Goal: Check status: Check status

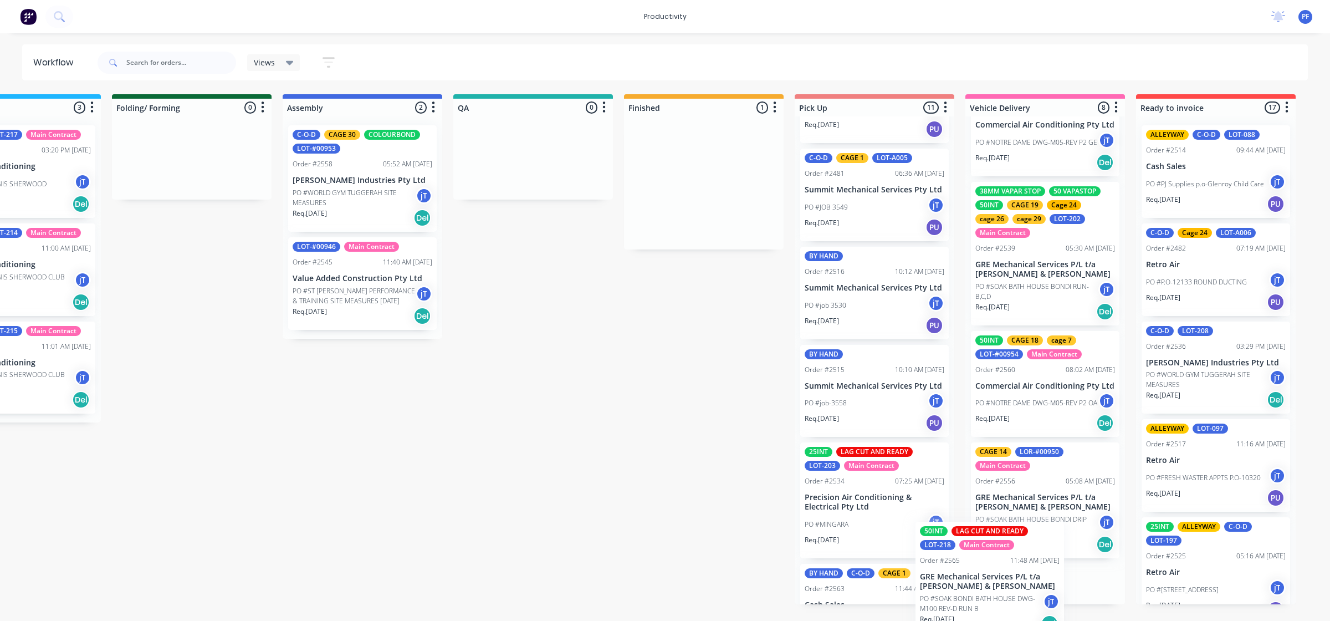
scroll to position [657, 0]
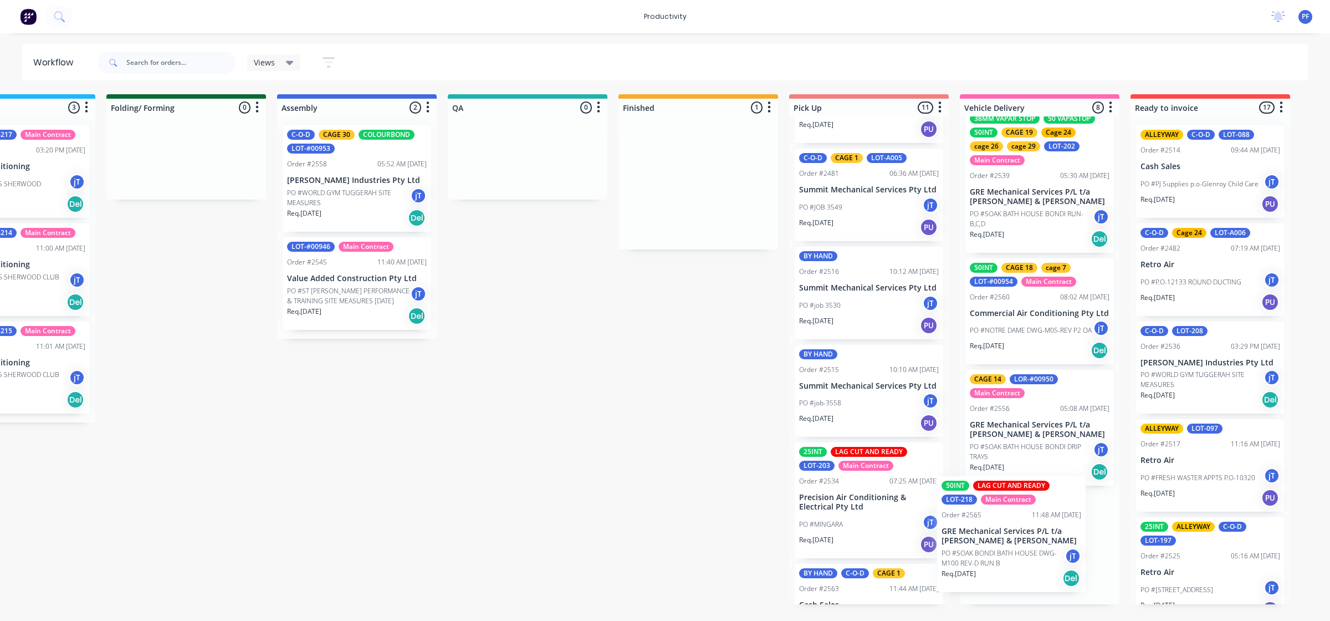
drag, startPoint x: 968, startPoint y: 218, endPoint x: 973, endPoint y: 563, distance: 345.4
click at [973, 567] on div "Submitted 43 Main Contract Order #122 09:03 AM 29/07/24 Precision Air Condition…" at bounding box center [476, 349] width 2170 height 510
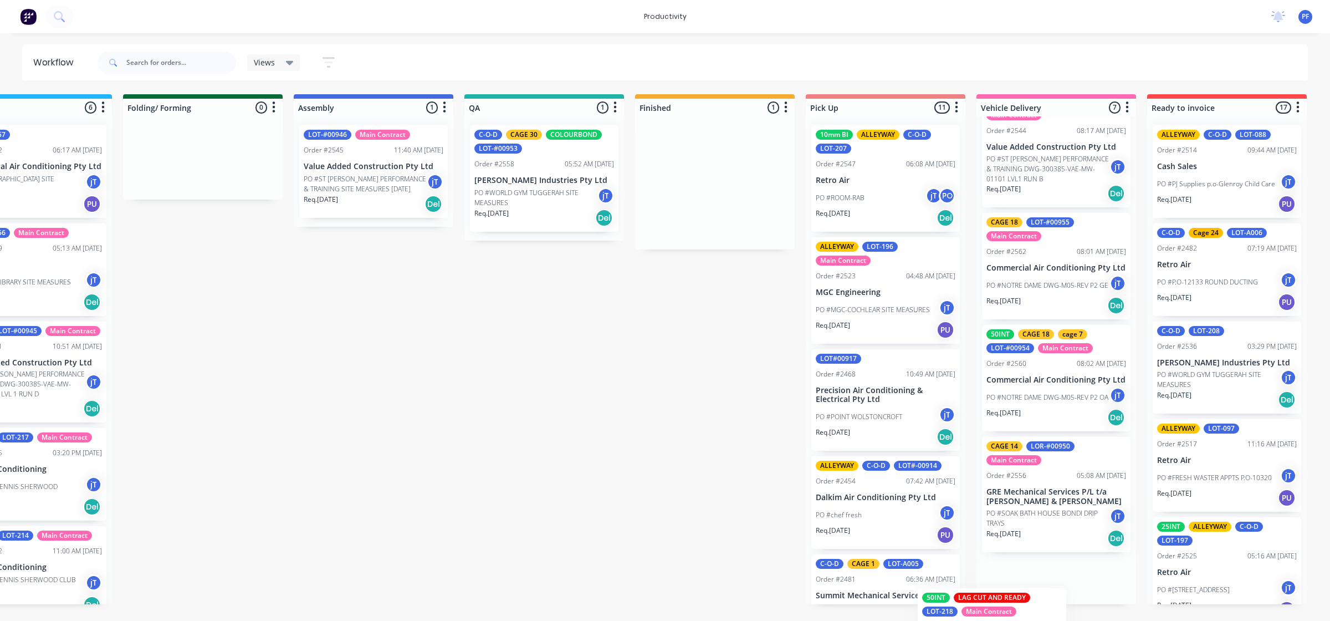
scroll to position [503, 0]
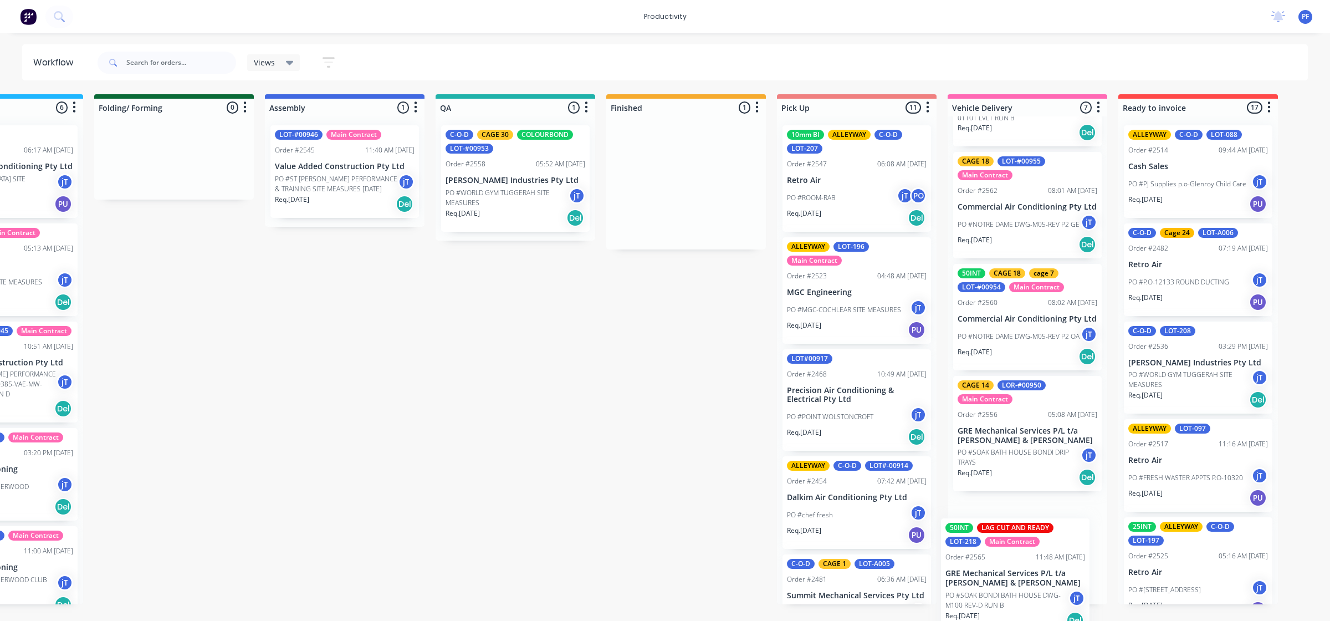
drag, startPoint x: 723, startPoint y: 189, endPoint x: 993, endPoint y: 561, distance: 459.6
click at [993, 563] on div "Submitted 44 Main Contract Order #122 09:03 AM [DATE] Precision Air Conditionin…" at bounding box center [464, 349] width 2170 height 510
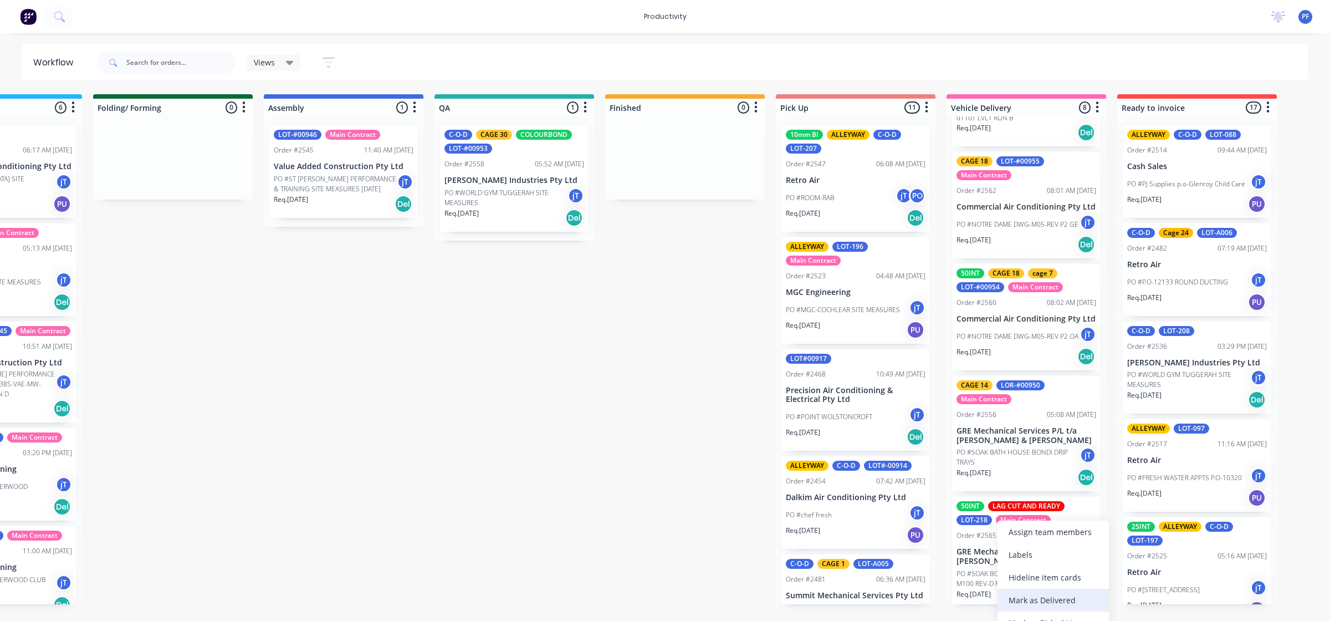
click at [1038, 596] on div "Mark as Delivered" at bounding box center [1053, 600] width 111 height 23
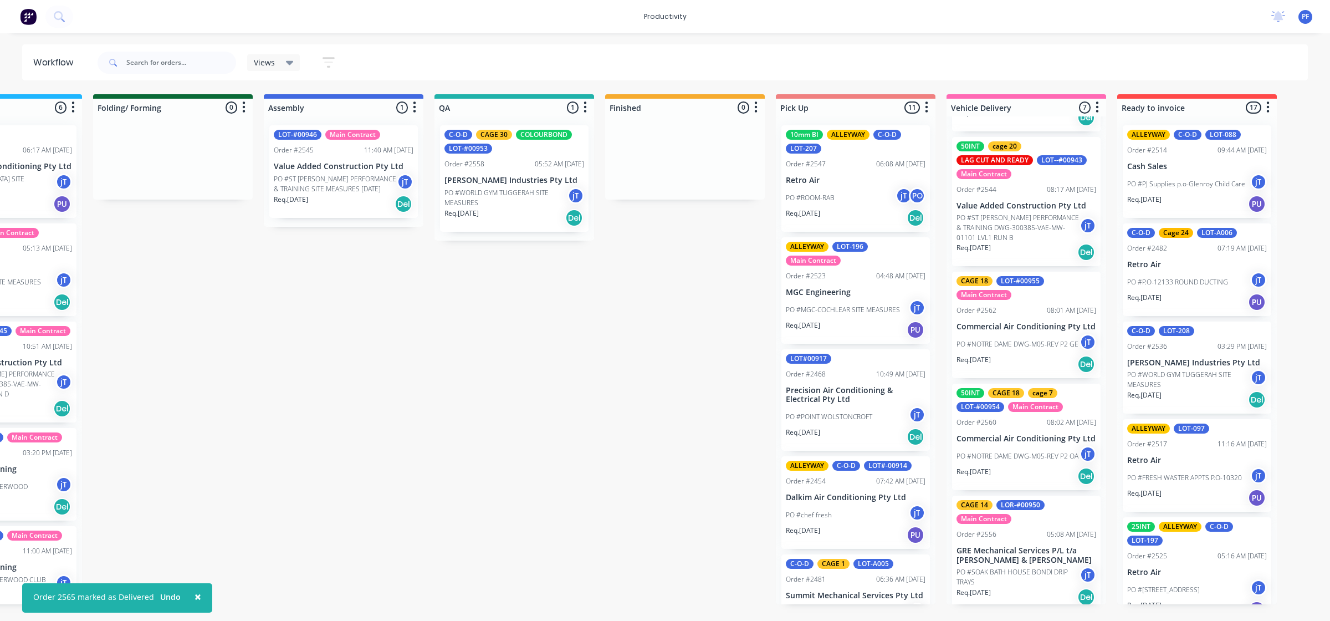
scroll to position [387, 0]
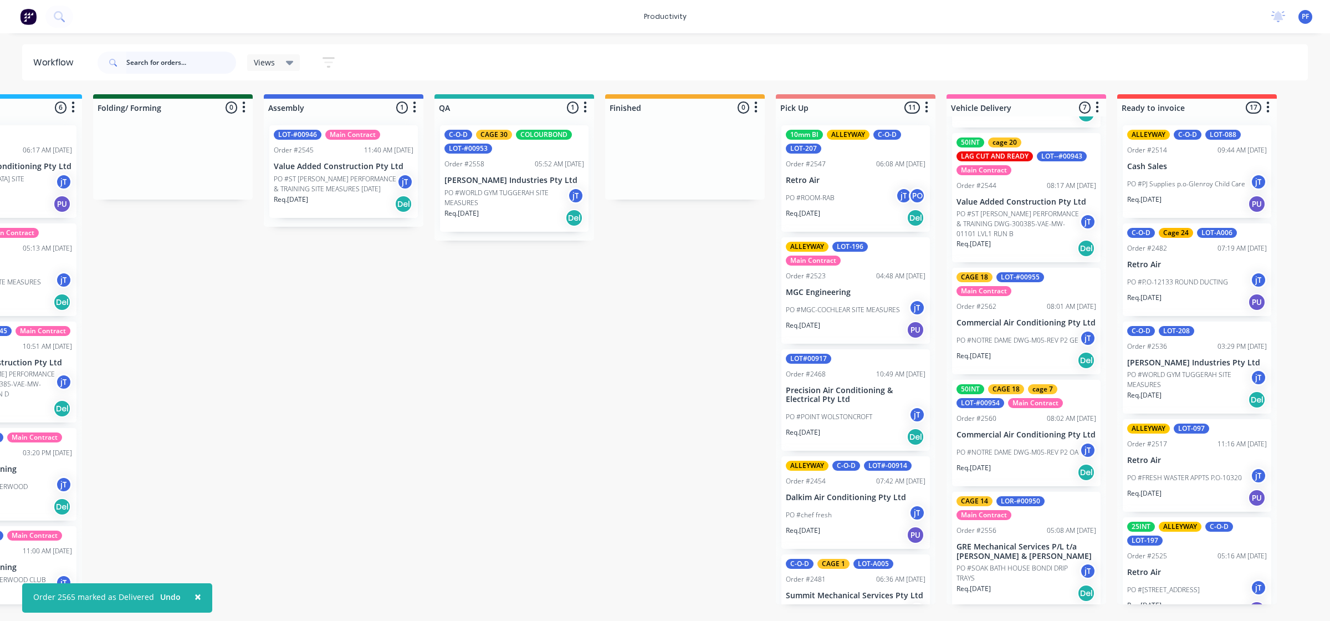
click at [179, 64] on input "text" at bounding box center [181, 63] width 110 height 22
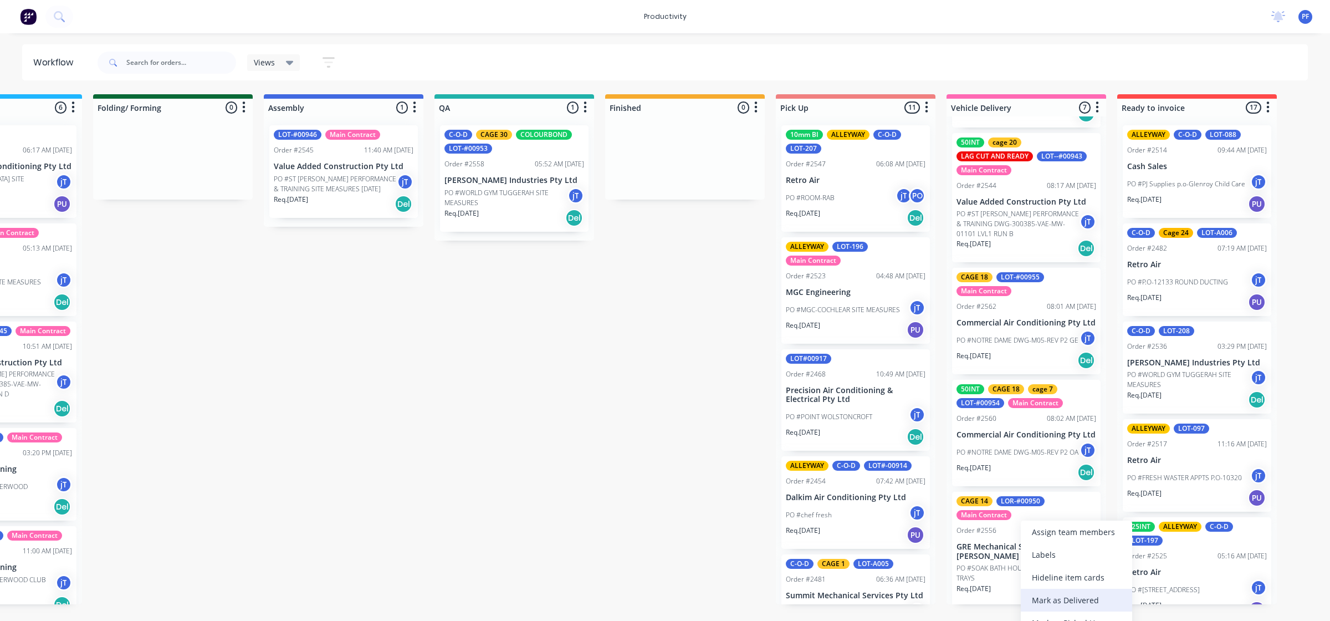
drag, startPoint x: 1065, startPoint y: 596, endPoint x: 1057, endPoint y: 585, distance: 13.1
click at [1065, 596] on div "Mark as Delivered" at bounding box center [1076, 600] width 111 height 23
